Goal: Communication & Community: Share content

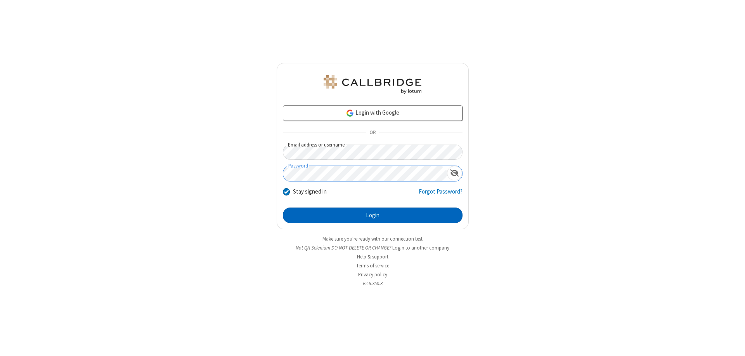
click at [373, 215] on button "Login" at bounding box center [373, 215] width 180 height 16
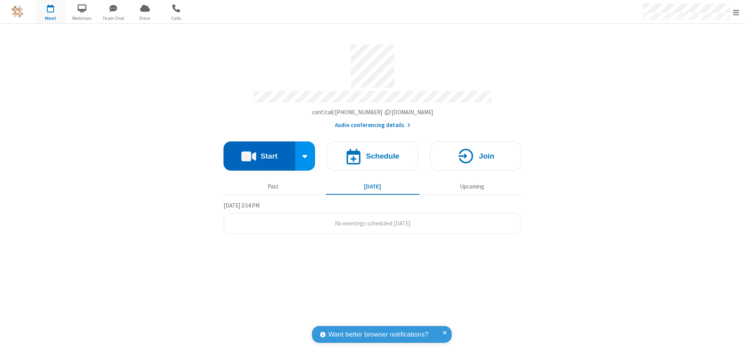
click at [259, 152] on button "Start" at bounding box center [260, 155] width 72 height 29
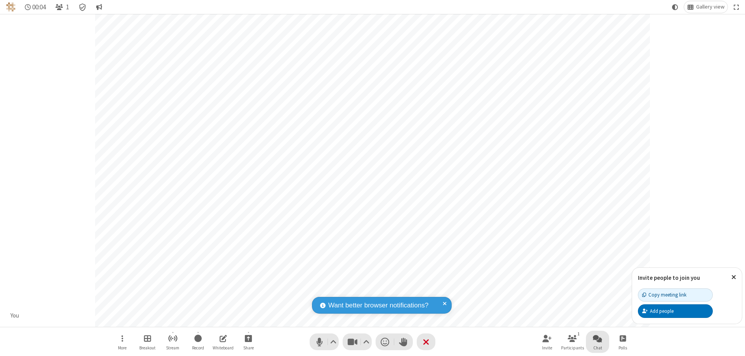
click at [598, 338] on span "Open chat" at bounding box center [597, 338] width 9 height 10
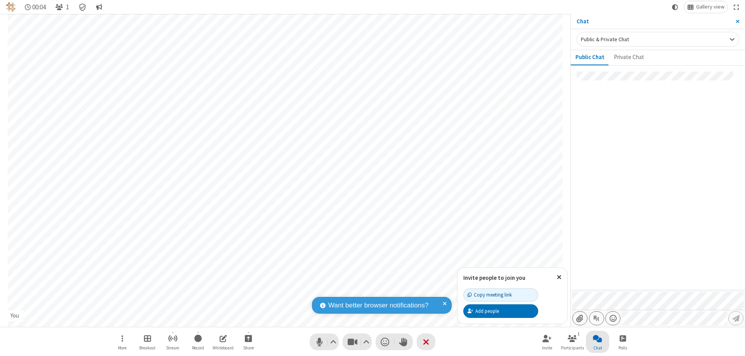
type input "C:\fakepath\doc_test.docx"
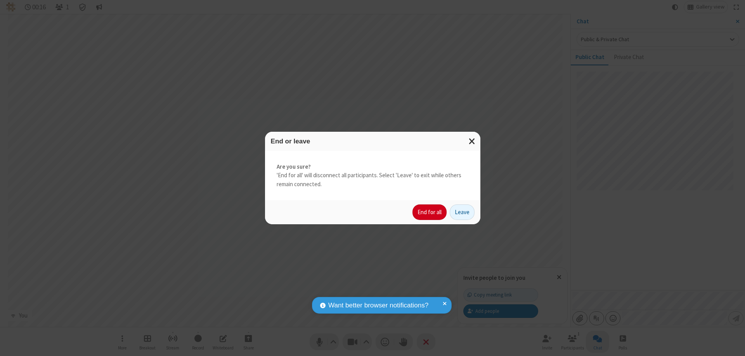
click at [430, 212] on button "End for all" at bounding box center [430, 212] width 34 height 16
